Goal: Information Seeking & Learning: Learn about a topic

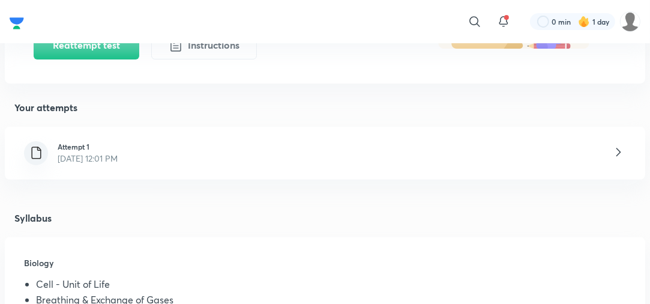
scroll to position [242, 0]
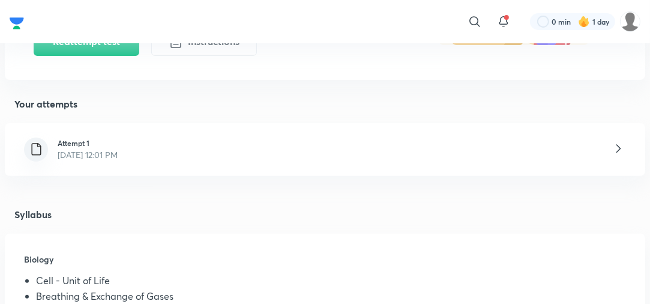
click at [358, 147] on div "Attempt 1 [DATE] 12:01 PM" at bounding box center [325, 149] width 640 height 53
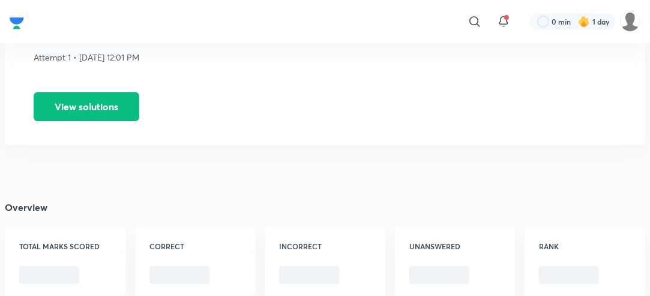
scroll to position [93, 0]
click at [94, 113] on button "View solutions" at bounding box center [87, 106] width 106 height 29
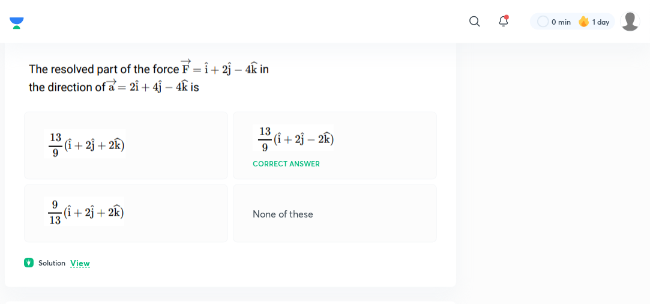
scroll to position [1289, 0]
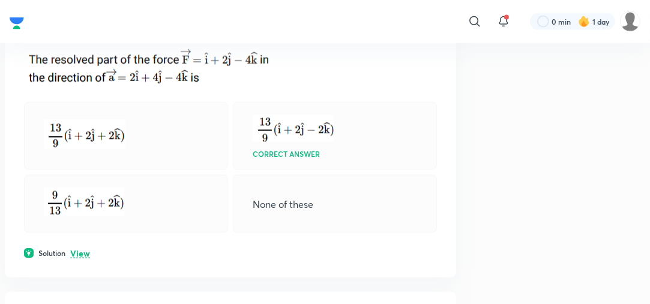
click at [86, 257] on p "View" at bounding box center [80, 253] width 20 height 9
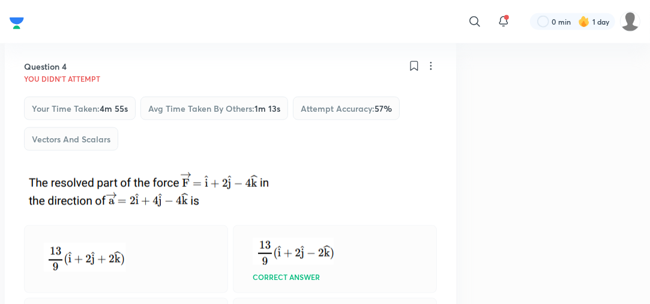
scroll to position [1167, 0]
click at [410, 71] on icon at bounding box center [414, 65] width 12 height 12
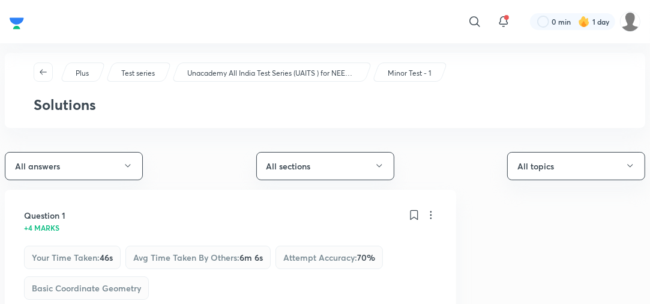
scroll to position [0, 0]
click at [127, 168] on icon "button" at bounding box center [128, 166] width 10 height 10
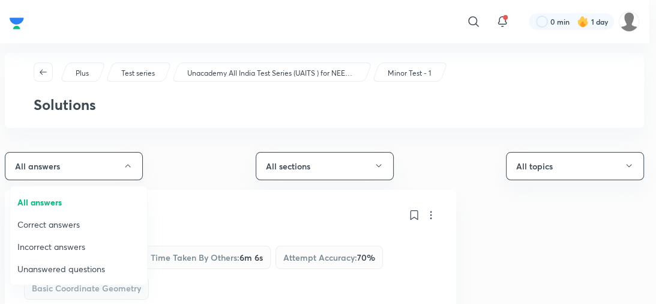
click at [77, 244] on span "Incorrect answers" at bounding box center [78, 246] width 122 height 13
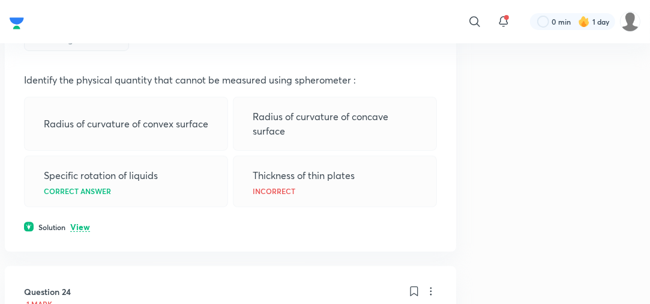
scroll to position [248, 0]
click at [80, 225] on p "View" at bounding box center [80, 227] width 20 height 9
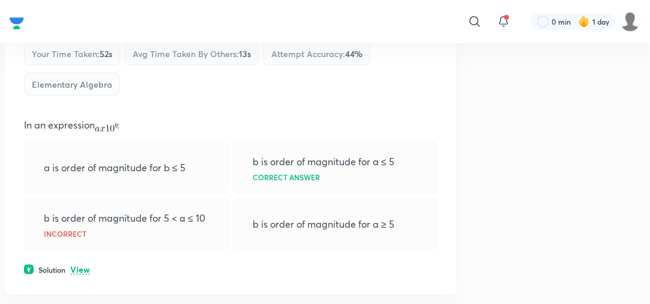
scroll to position [566, 0]
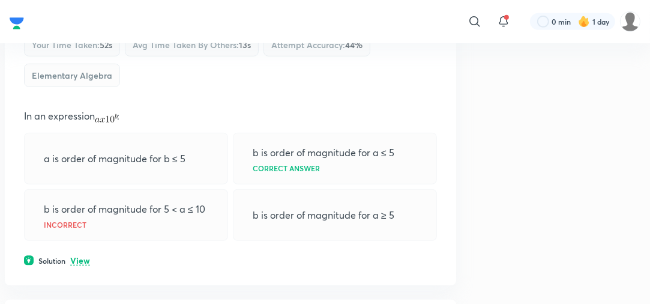
click at [82, 256] on p "View" at bounding box center [80, 260] width 20 height 9
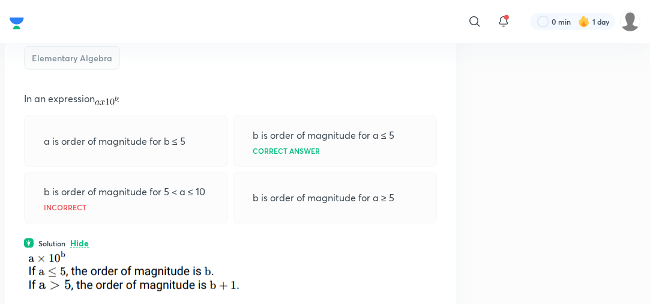
scroll to position [584, 0]
click at [24, 144] on div "a is order of magnitude for b ≤ 5" at bounding box center [126, 141] width 204 height 52
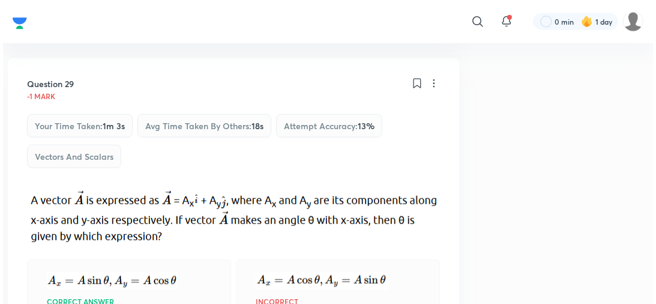
scroll to position [869, 0]
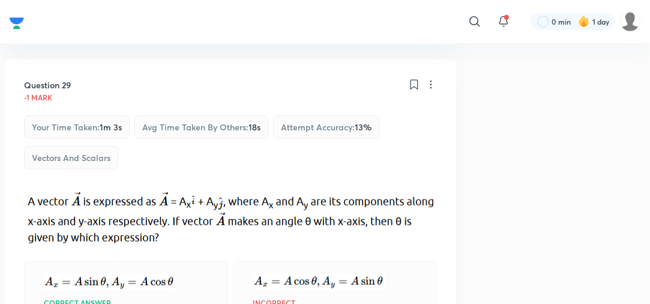
click at [432, 85] on icon at bounding box center [431, 85] width 12 height 12
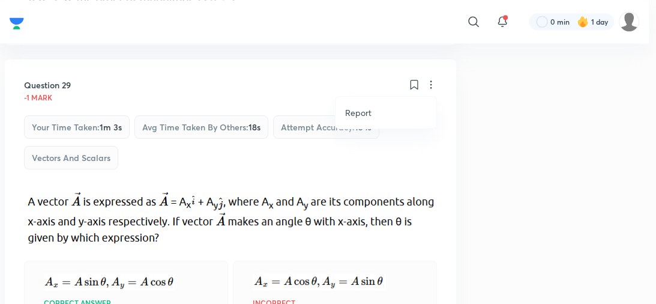
click at [394, 113] on li "Report" at bounding box center [385, 112] width 101 height 22
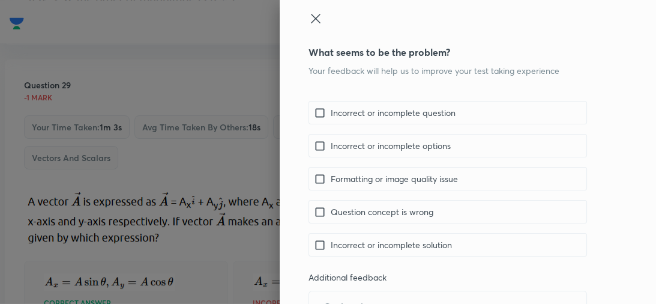
scroll to position [4, 0]
click at [421, 149] on p "Incorrect or incomplete options" at bounding box center [391, 144] width 120 height 13
checkbox input "true"
click at [390, 244] on p "Incorrect or incomplete solution" at bounding box center [391, 243] width 121 height 13
checkbox input "true"
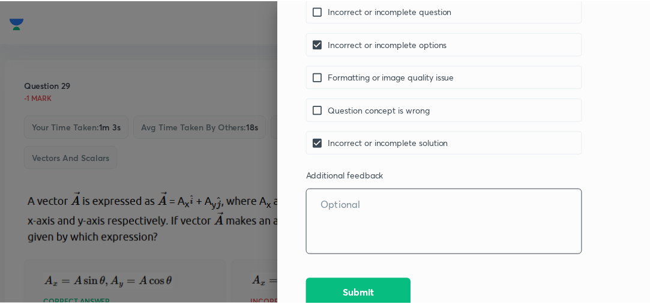
scroll to position [107, 0]
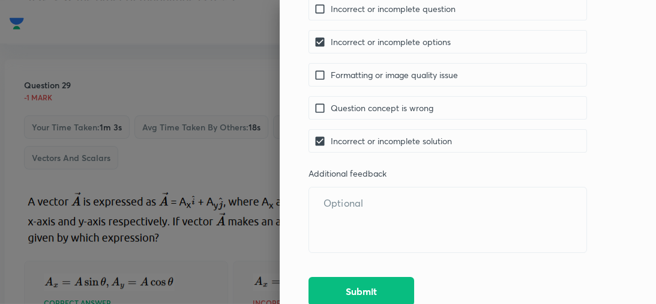
click at [403, 47] on p "Incorrect or incomplete options" at bounding box center [391, 41] width 120 height 13
checkbox input "false"
click at [403, 109] on p "Question concept is wrong" at bounding box center [382, 107] width 103 height 13
checkbox input "true"
click at [346, 295] on button "Submit" at bounding box center [361, 289] width 106 height 29
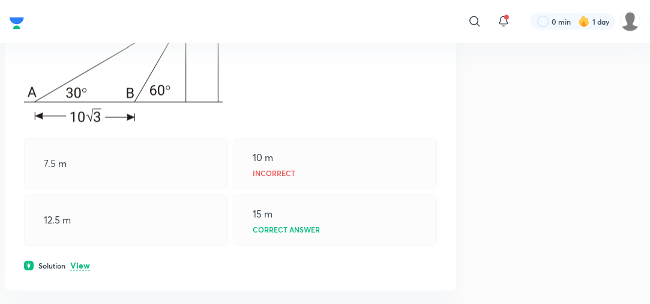
scroll to position [1480, 0]
click at [83, 260] on p "View" at bounding box center [80, 264] width 20 height 9
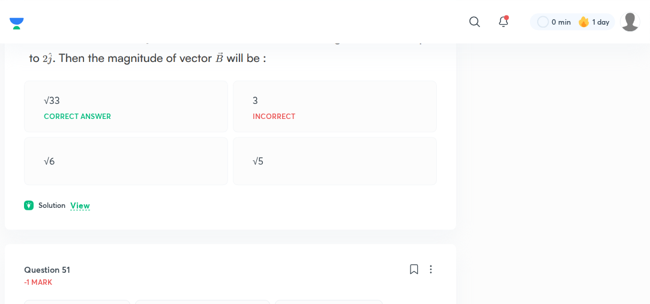
scroll to position [2231, 0]
click at [80, 200] on p "View" at bounding box center [80, 204] width 20 height 9
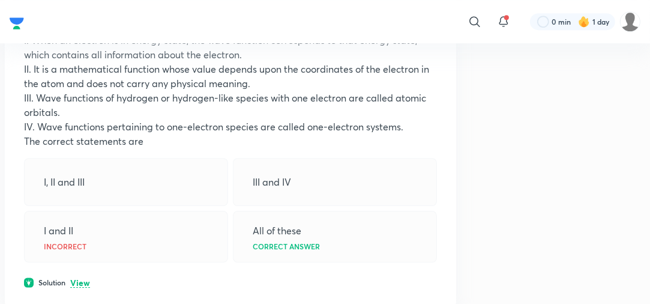
scroll to position [2672, 0]
click at [79, 279] on p "View" at bounding box center [80, 283] width 20 height 9
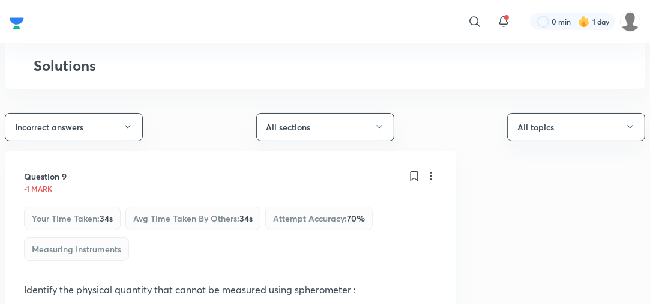
scroll to position [0, 0]
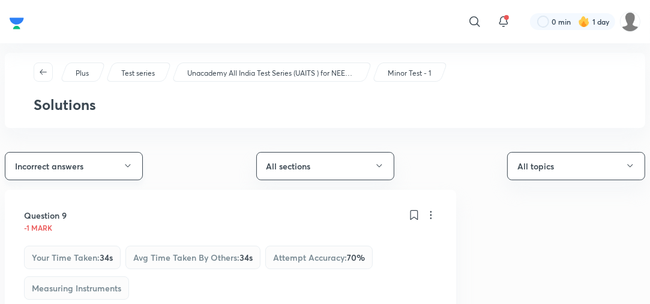
click at [109, 160] on button "Incorrect answers" at bounding box center [74, 166] width 138 height 28
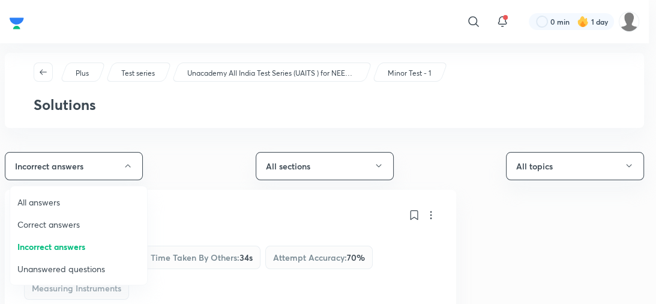
click at [61, 264] on span "Unanswered questions" at bounding box center [78, 268] width 122 height 13
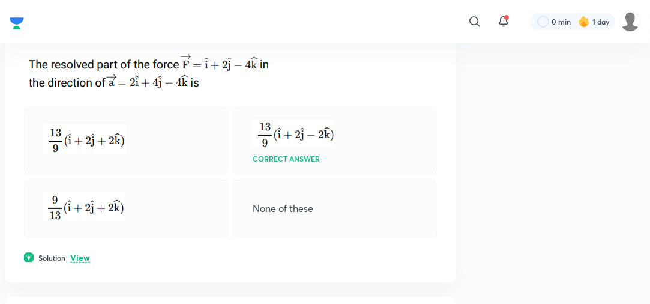
scroll to position [268, 0]
click at [81, 256] on p "View" at bounding box center [80, 257] width 20 height 9
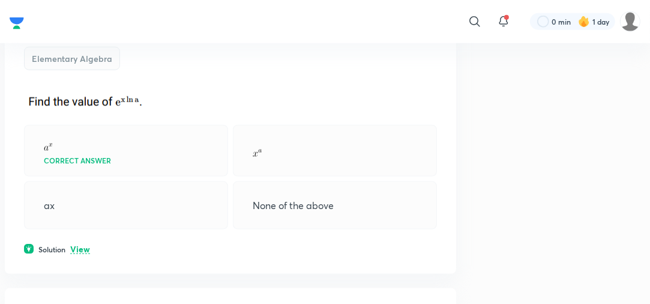
scroll to position [1065, 0]
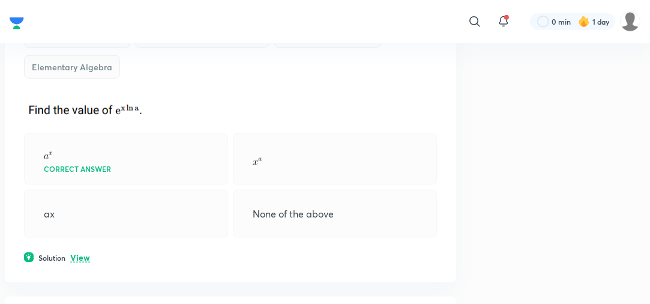
click at [81, 256] on p "View" at bounding box center [80, 257] width 20 height 9
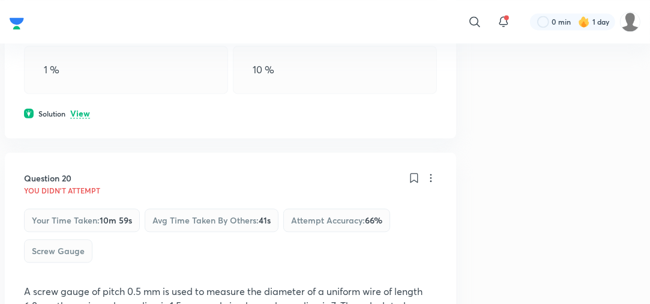
scroll to position [1931, 0]
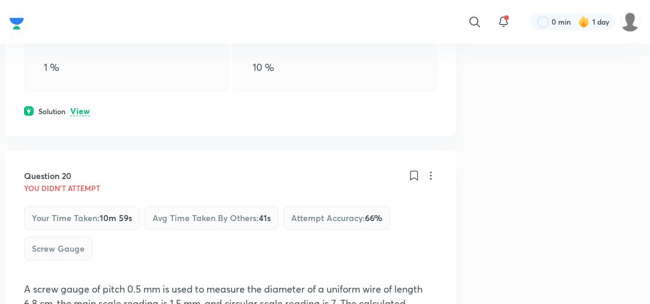
click at [88, 110] on p "View" at bounding box center [80, 111] width 20 height 9
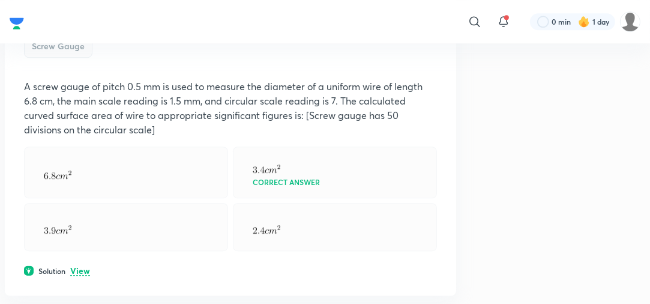
scroll to position [2415, 0]
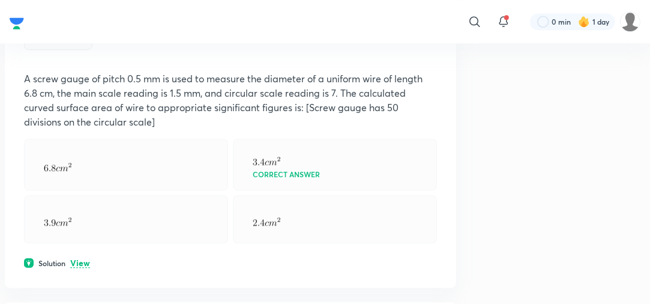
click at [80, 261] on p "View" at bounding box center [80, 263] width 20 height 9
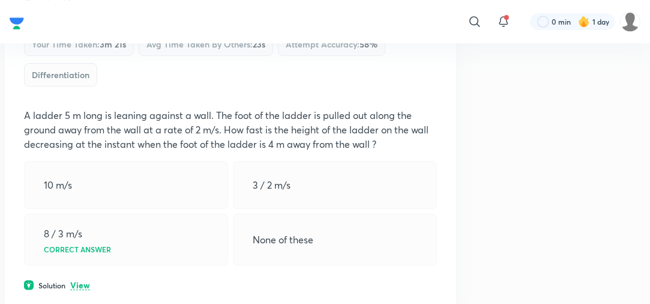
scroll to position [2877, 0]
